Goal: Information Seeking & Learning: Learn about a topic

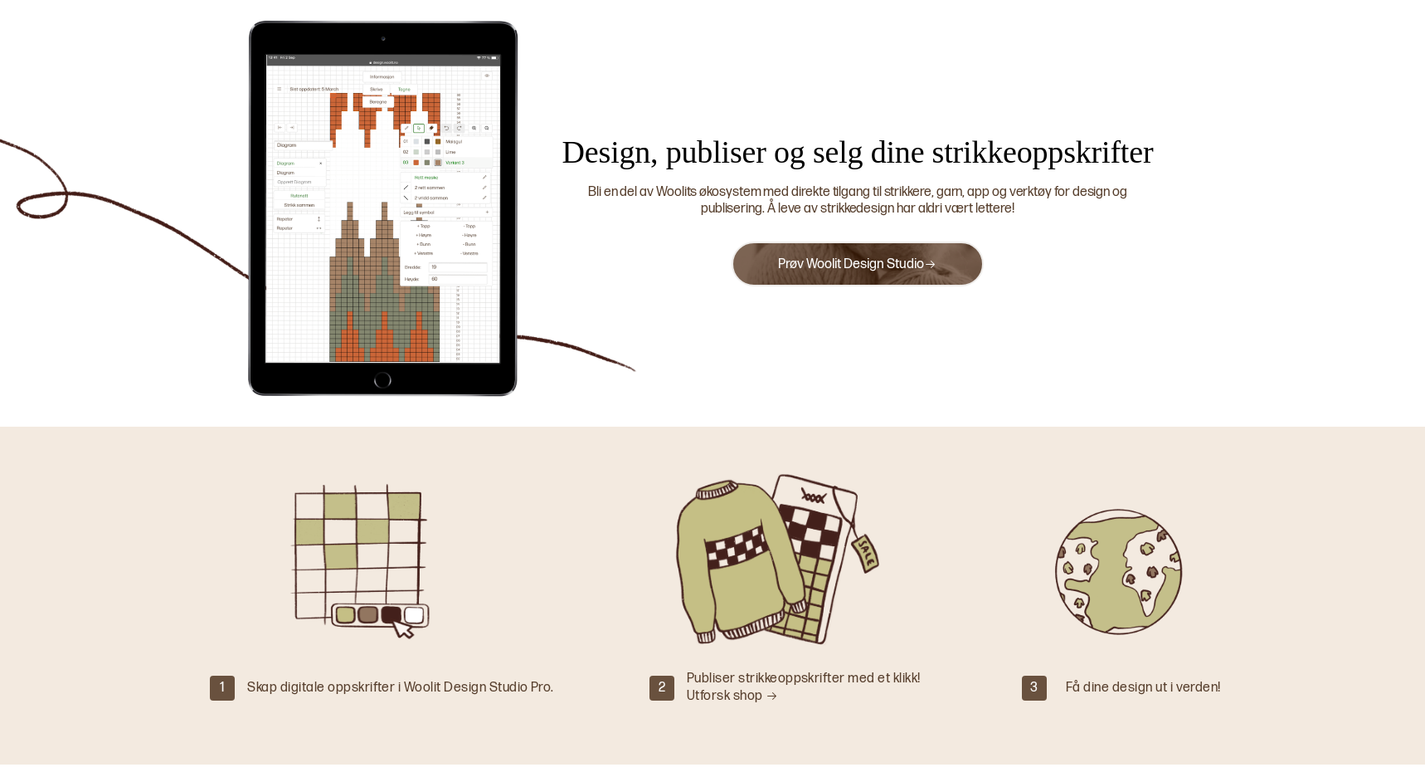
scroll to position [73, 0]
click at [850, 266] on link "Prøv Woolit Design Studio" at bounding box center [857, 264] width 158 height 16
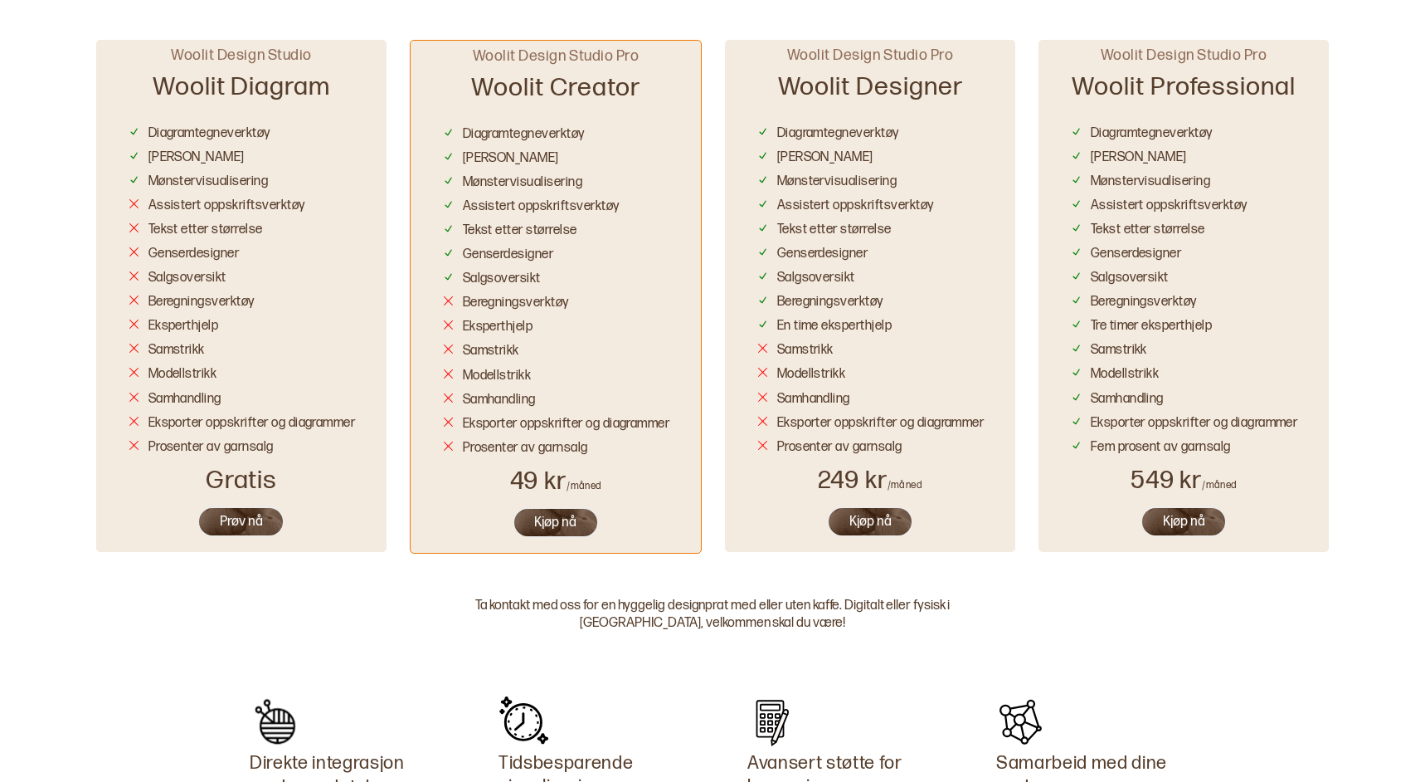
scroll to position [999, 0]
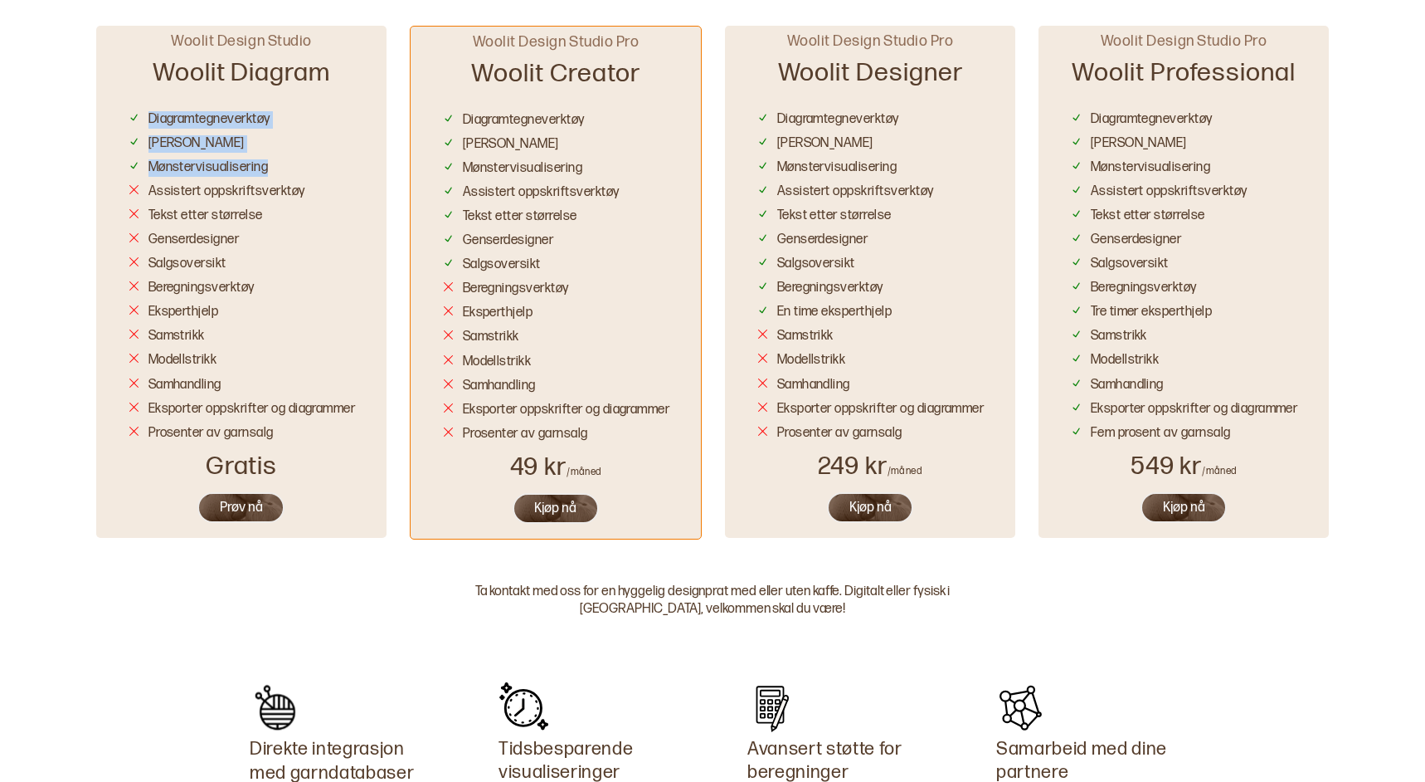
drag, startPoint x: 144, startPoint y: 108, endPoint x: 291, endPoint y: 168, distance: 159.3
click at [291, 168] on div "Diagramtegneverktøy [PERSON_NAME] Mønstervisualisering Assistert oppskriftsverk…" at bounding box center [242, 273] width 228 height 337
click at [47, 455] on div "Lanseres 2023! Woolit Design Studio Pro Ta kontakt med oss for en hyggelig desi…" at bounding box center [712, 194] width 1425 height 714
click at [78, 475] on div "Lanseres 2023! Woolit Design Studio Pro Ta kontakt med oss for en hyggelig desi…" at bounding box center [712, 194] width 1425 height 714
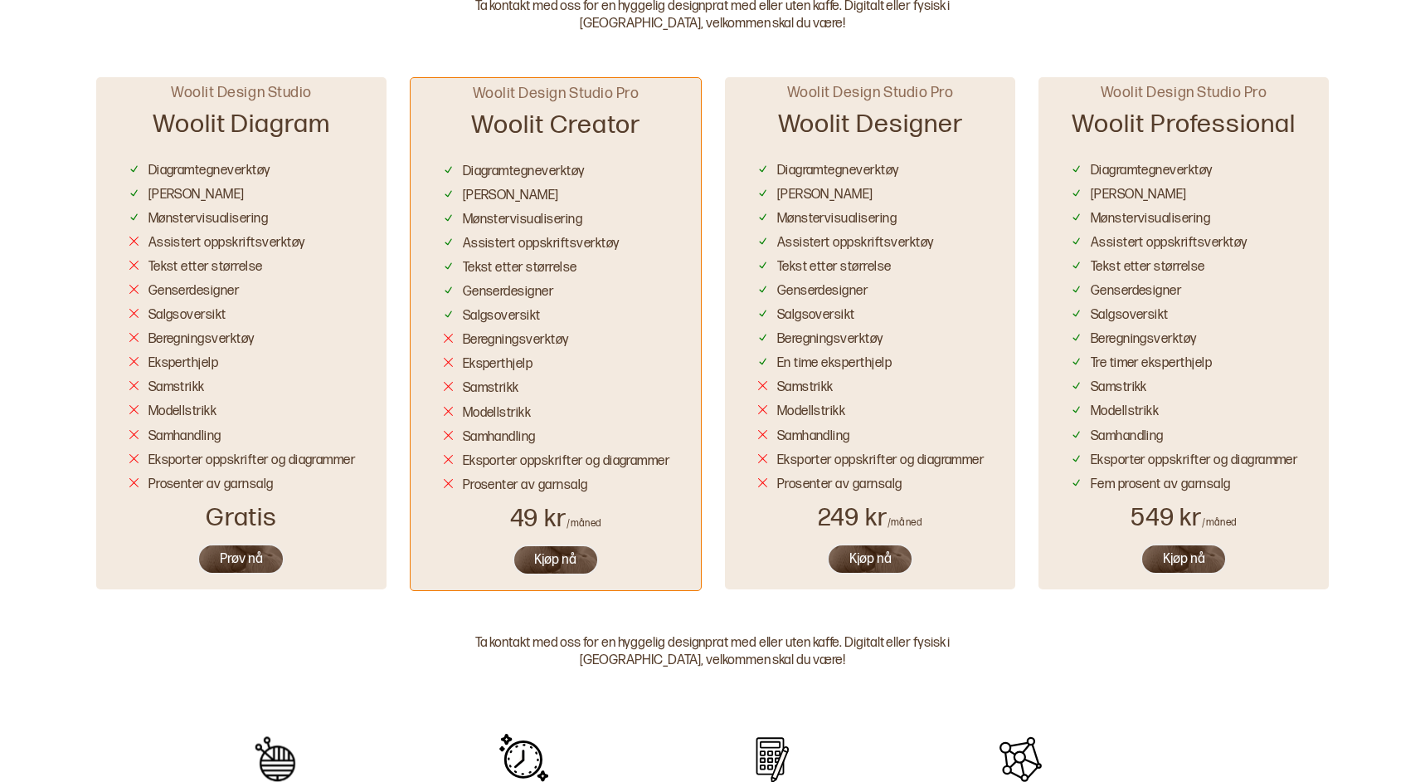
scroll to position [940, 0]
